Goal: Find specific page/section: Find specific page/section

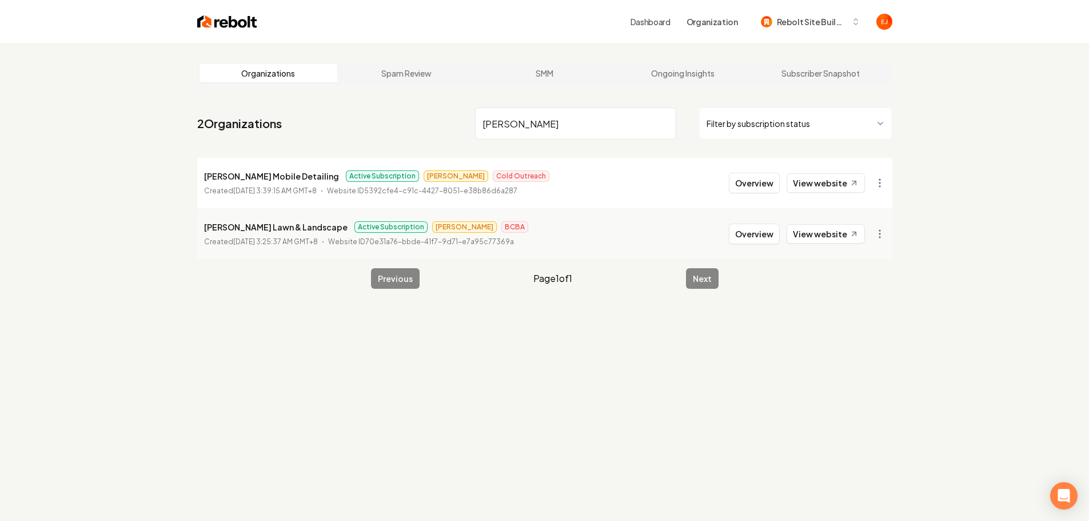
type input "[PERSON_NAME]"
click at [879, 182] on html "Dashboard Organization Rebolt Site Builder Organizations Spam Review SMM Ongoin…" at bounding box center [544, 260] width 1089 height 521
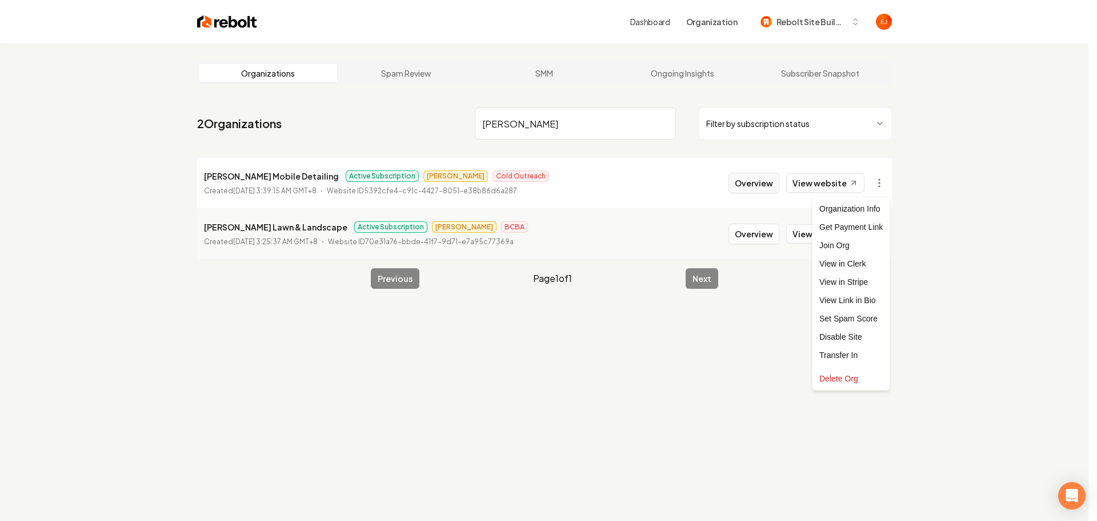
click at [764, 184] on html "Dashboard Organization Rebolt Site Builder Organizations Spam Review SMM Ongoin…" at bounding box center [548, 260] width 1097 height 521
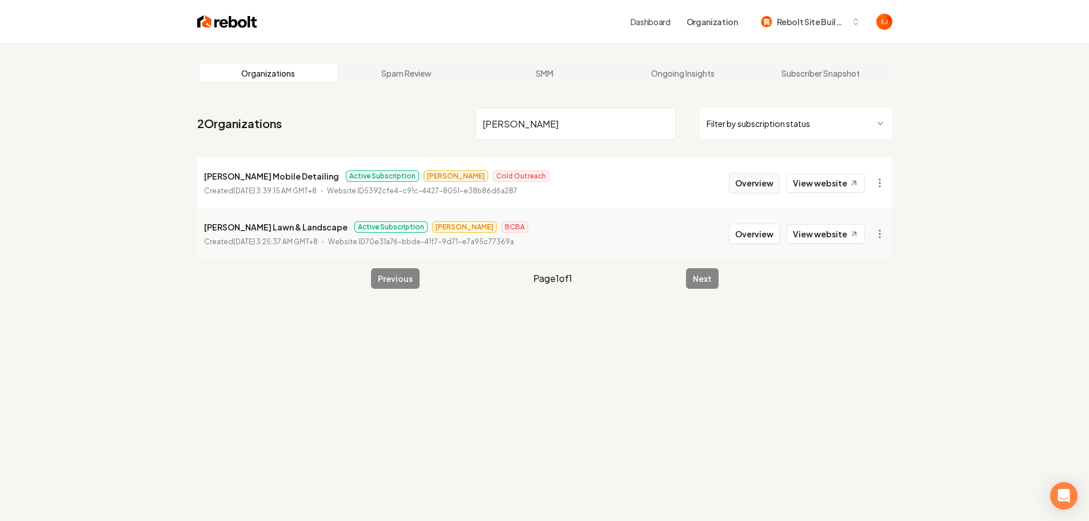
click at [765, 183] on button "Overview" at bounding box center [754, 183] width 51 height 21
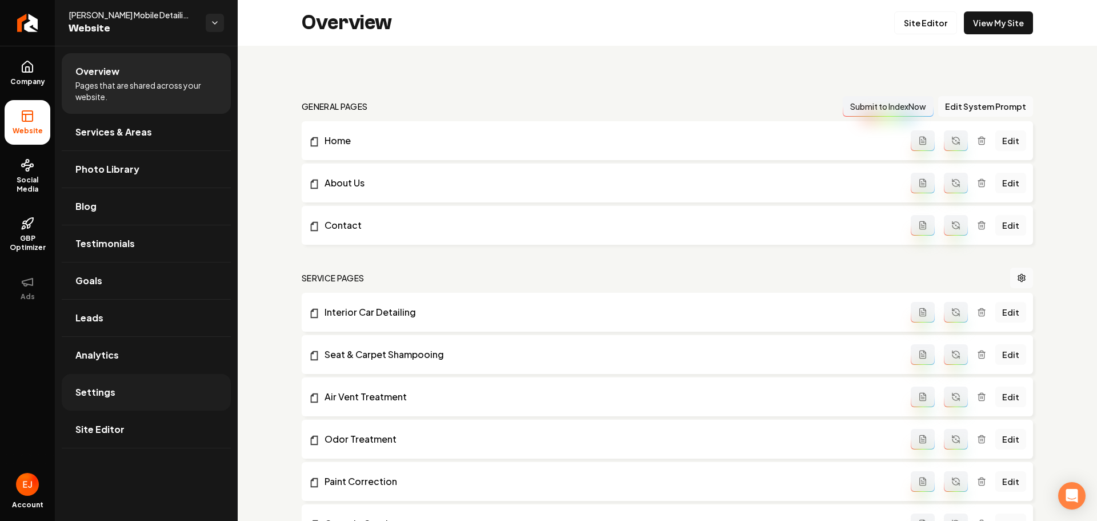
click at [133, 405] on link "Settings" at bounding box center [146, 392] width 169 height 37
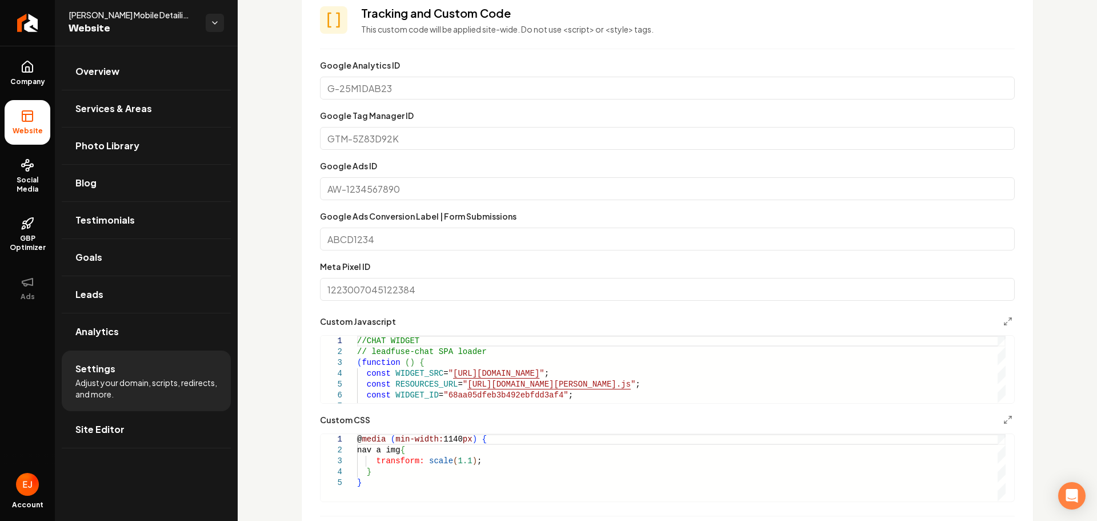
scroll to position [800, 0]
